Goal: Register for event/course

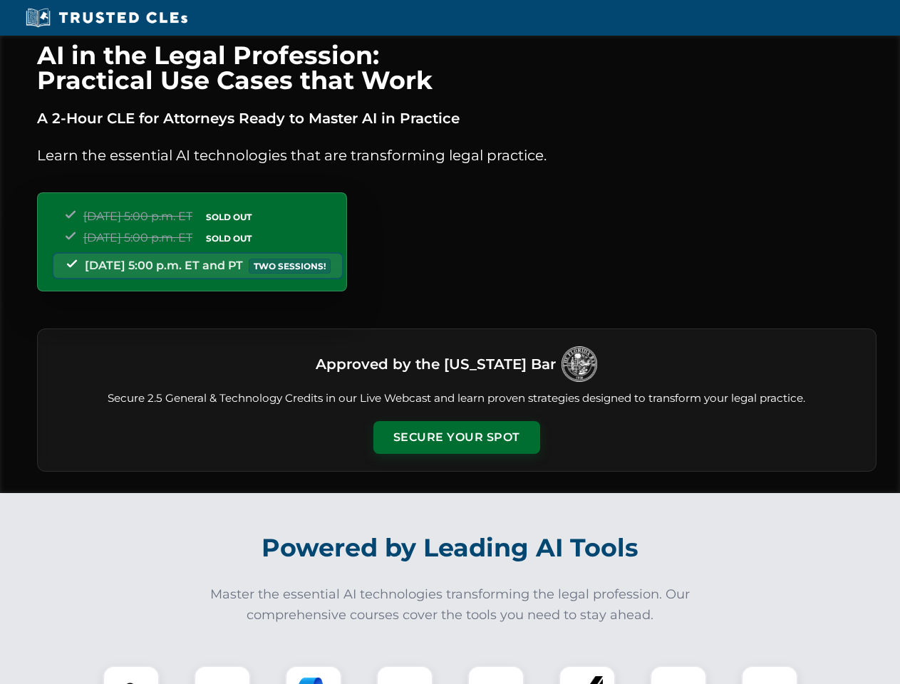
click at [456, 438] on button "Secure Your Spot" at bounding box center [456, 437] width 167 height 33
click at [131, 675] on img at bounding box center [130, 694] width 41 height 41
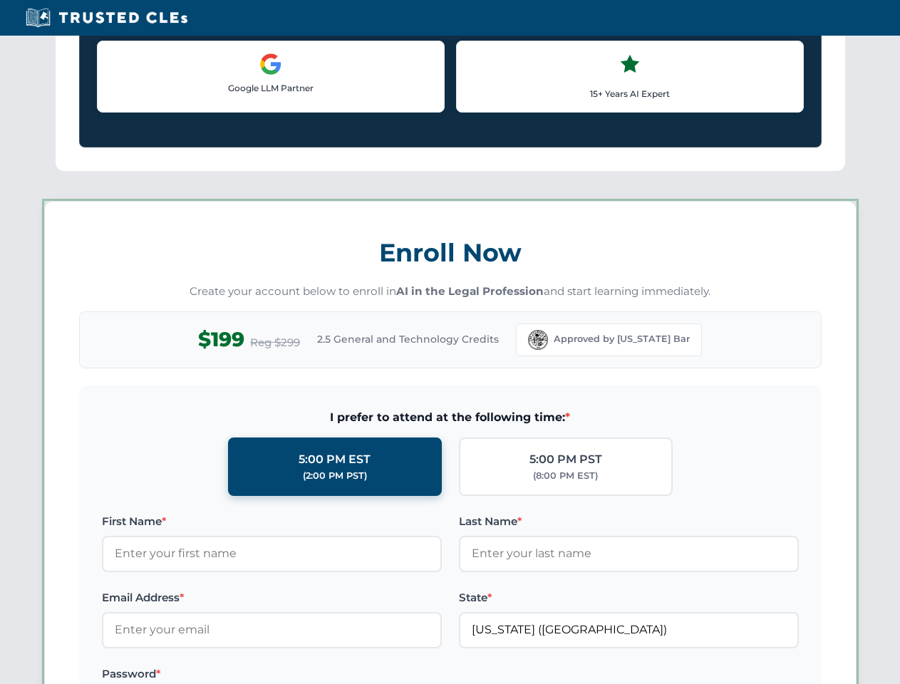
click at [314, 675] on label "Password *" at bounding box center [272, 674] width 340 height 17
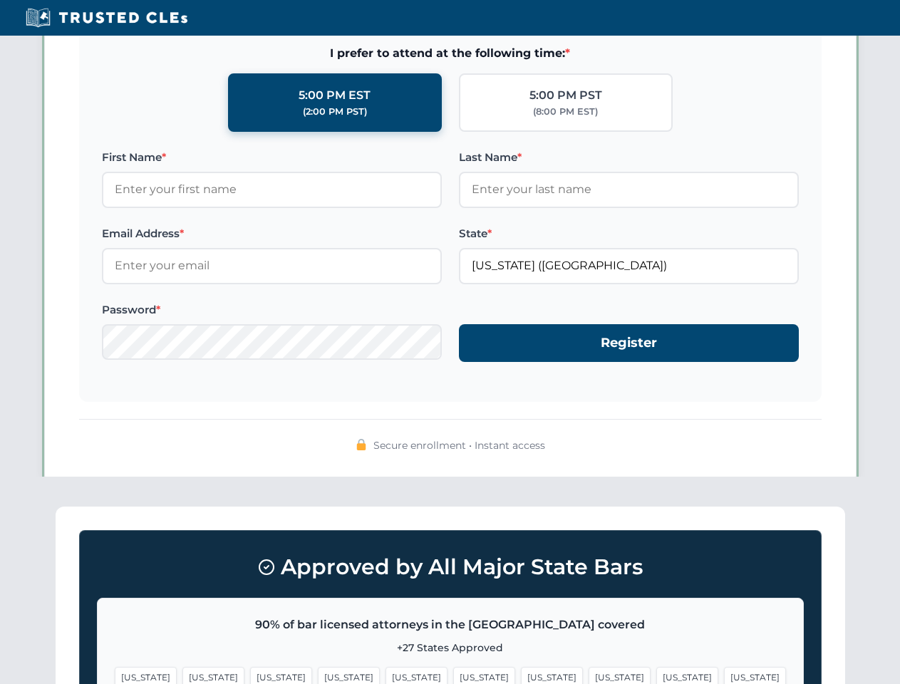
click at [656, 675] on span "[US_STATE]" at bounding box center [687, 677] width 62 height 21
